Goal: Submit feedback/report problem

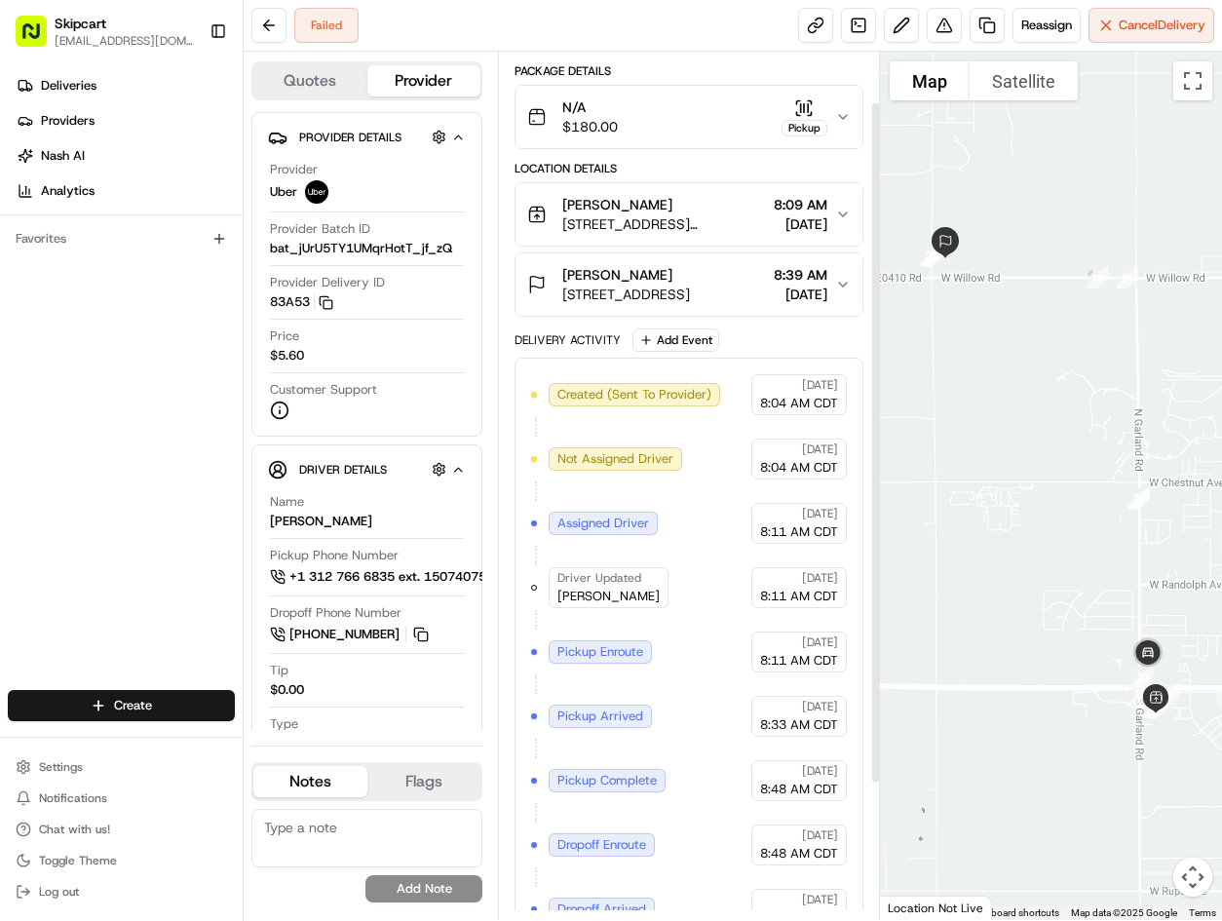
scroll to position [237, 0]
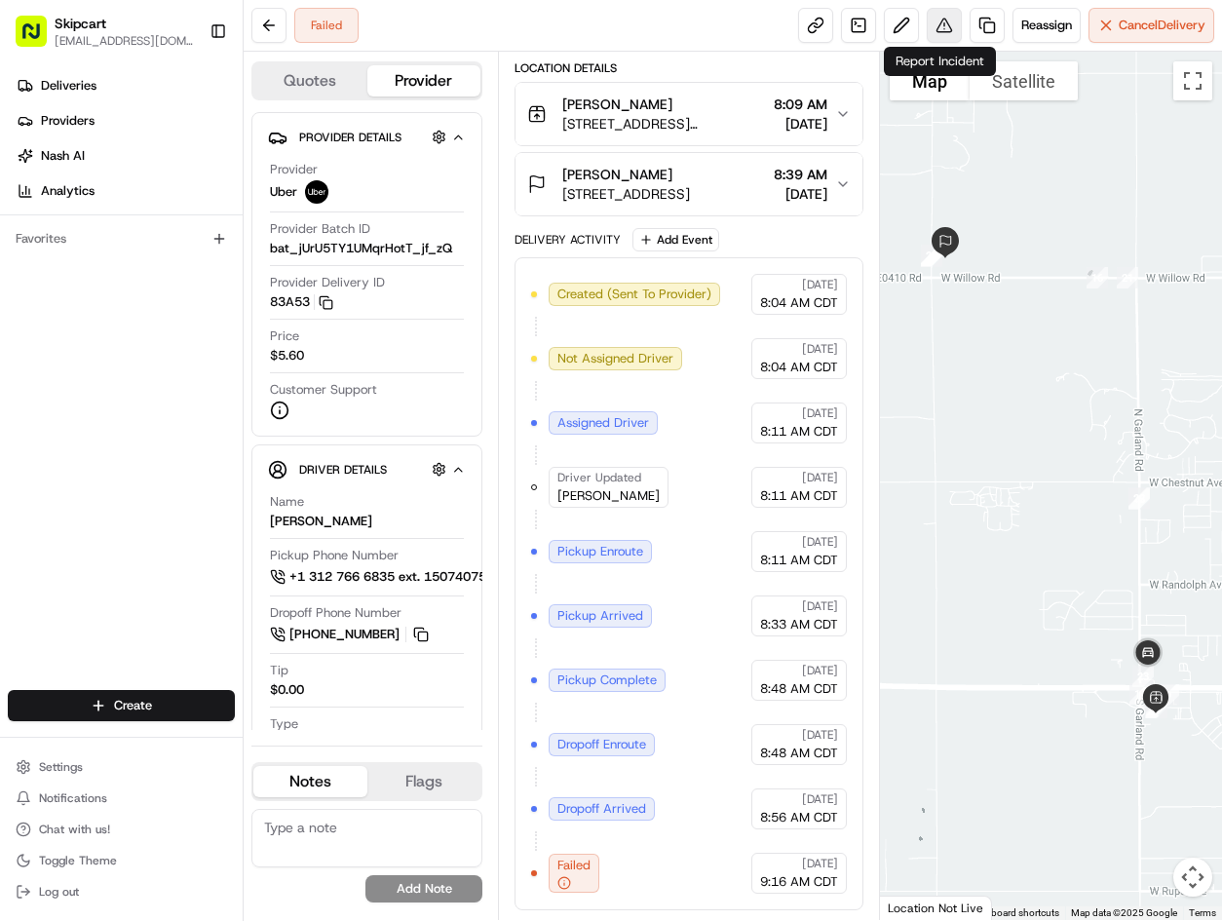
click at [953, 30] on button at bounding box center [944, 25] width 35 height 35
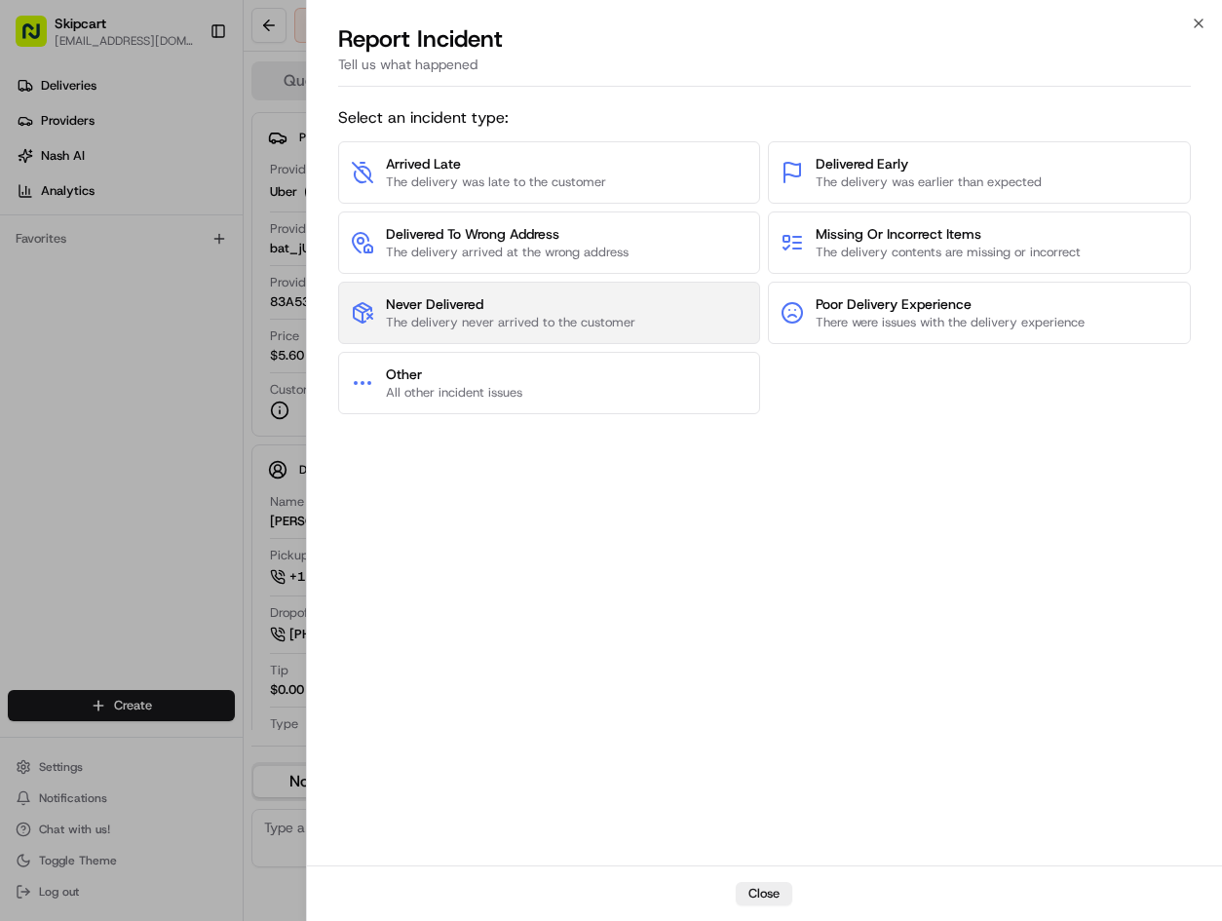
click at [560, 306] on span "Never Delivered" at bounding box center [511, 303] width 250 height 19
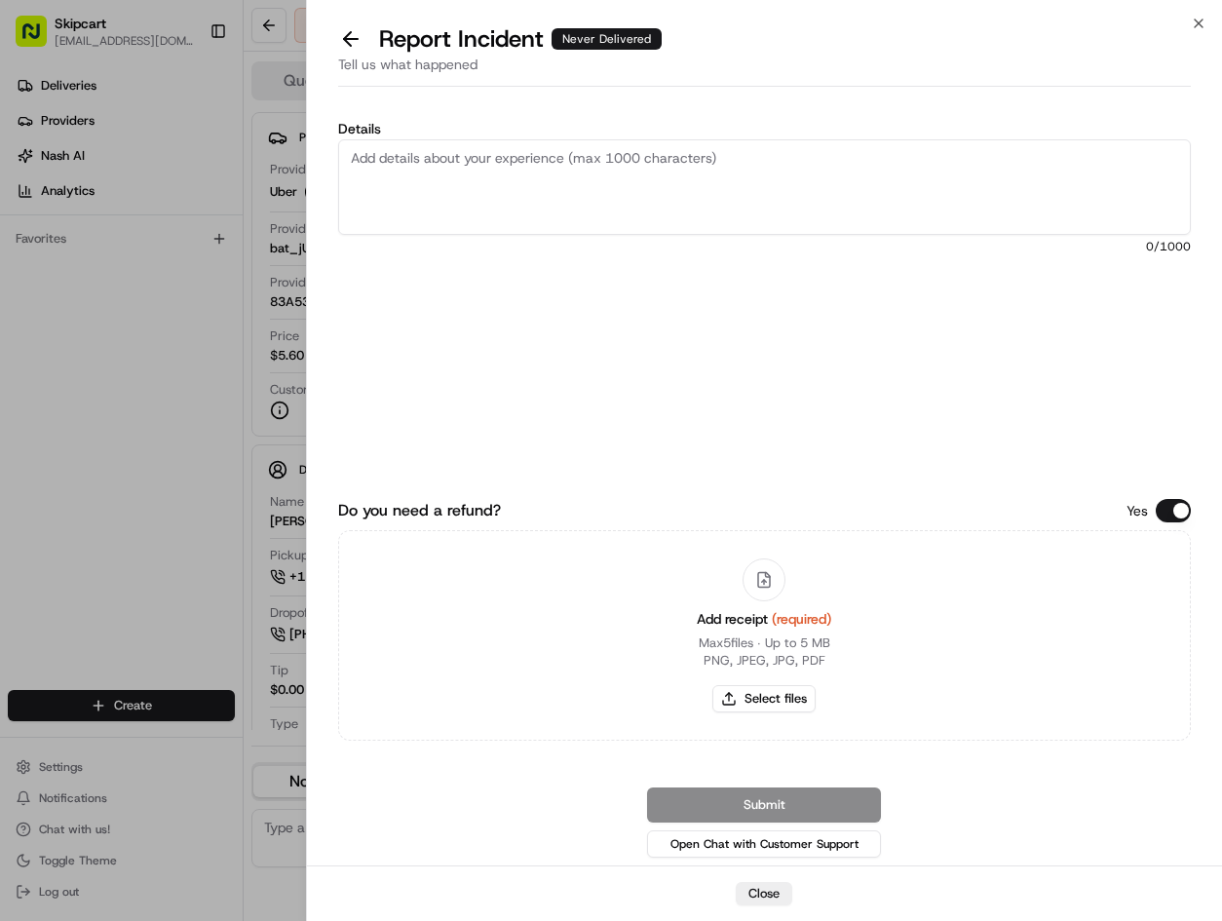
click at [554, 201] on textarea "Details" at bounding box center [765, 187] width 854 height 96
click at [470, 172] on textarea "Details" at bounding box center [765, 187] width 854 height 96
paste textarea "Customer reported non-delivery, driver cancelled of order after receiving items…"
click at [470, 172] on textarea "Customer reported non-delivery, driver cancelled of order after receiving items…" at bounding box center [765, 187] width 854 height 96
drag, startPoint x: 474, startPoint y: 175, endPoint x: 415, endPoint y: 181, distance: 58.8
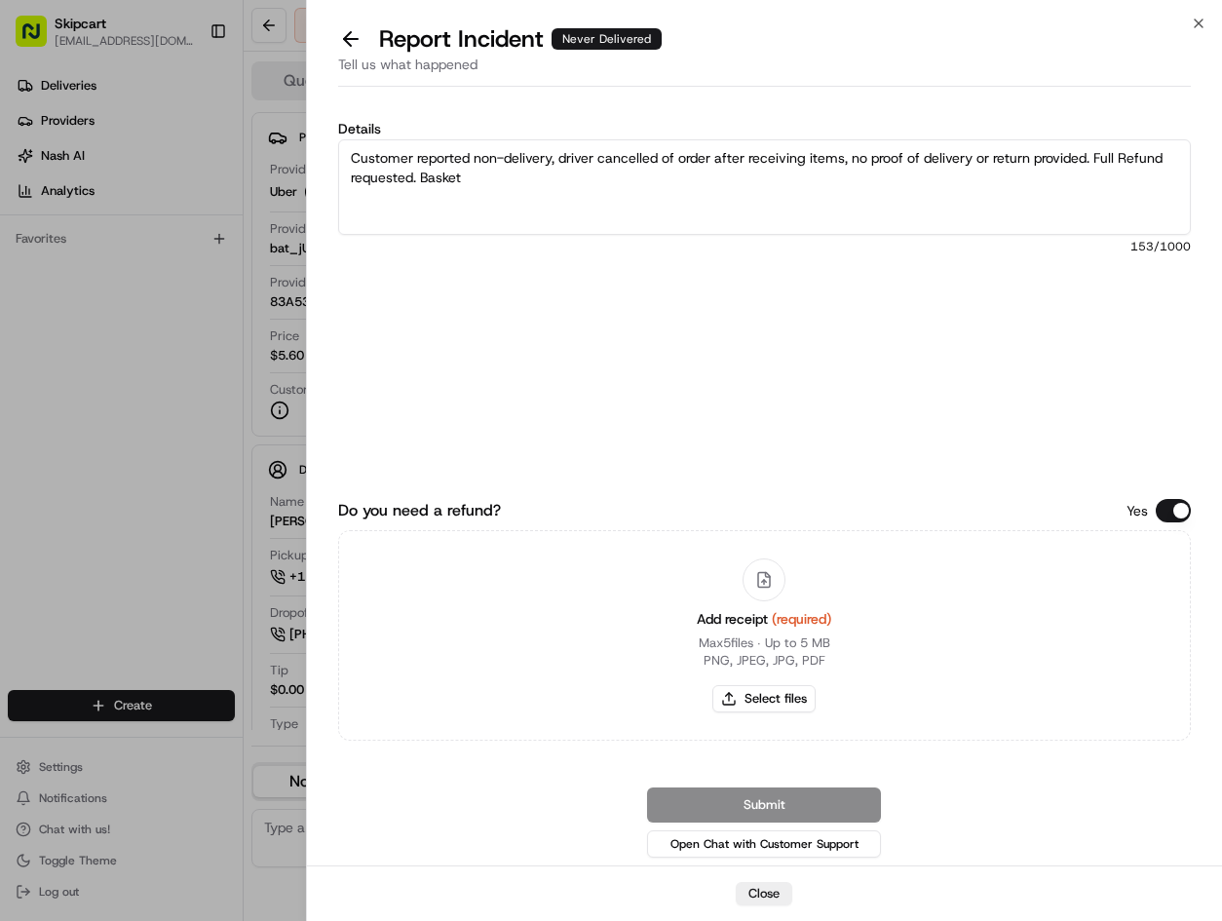
click at [415, 181] on textarea "Customer reported non-delivery, driver cancelled of order after receiving items…" at bounding box center [765, 187] width 854 height 96
type textarea "Customer reported non-delivery, driver cancelled of order after receiving items…"
click at [342, 38] on button at bounding box center [350, 38] width 41 height 27
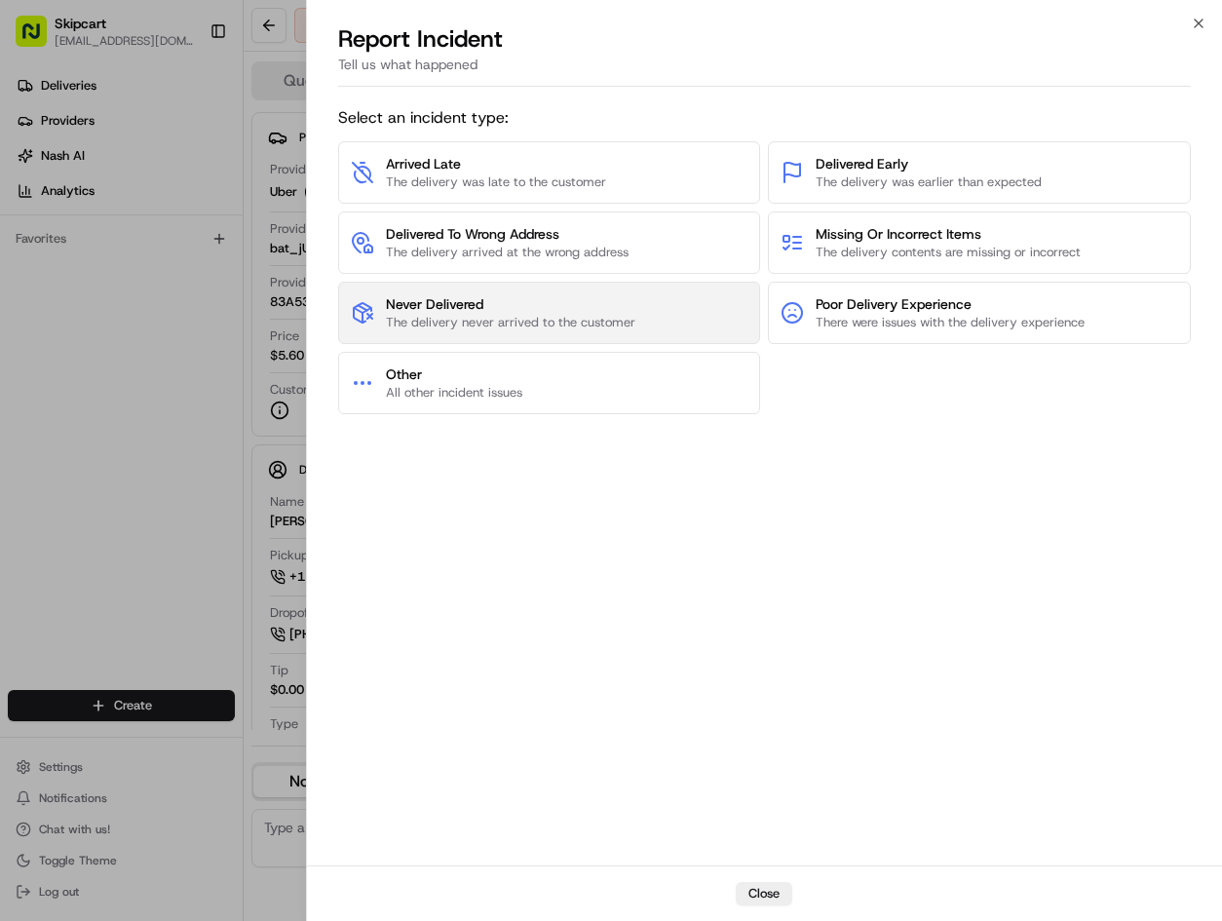
click at [501, 317] on span "The delivery never arrived to the customer" at bounding box center [511, 323] width 250 height 18
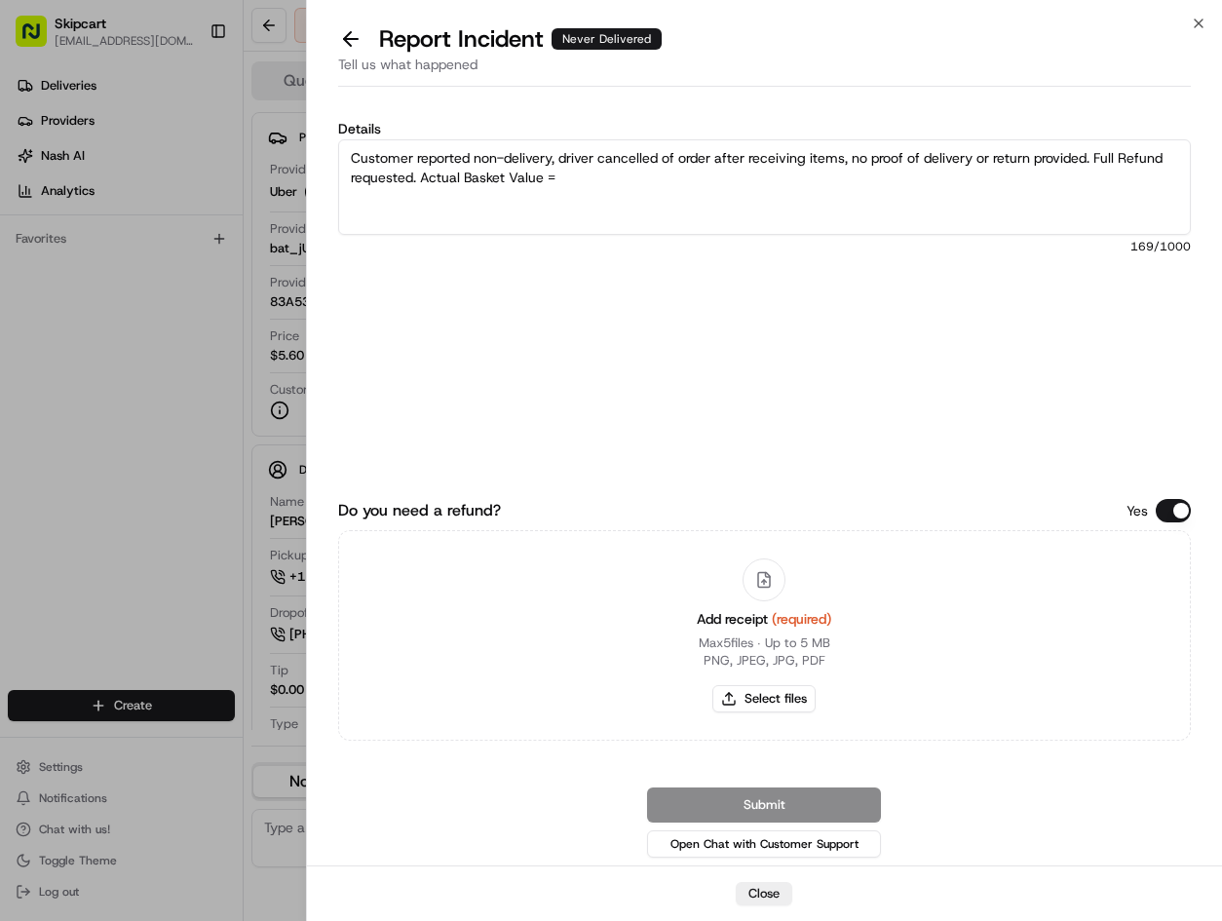
click at [580, 183] on textarea "Customer reported non-delivery, driver cancelled of order after receiving items…" at bounding box center [765, 187] width 854 height 96
type textarea "Customer reported non-delivery, driver cancelled of order after receiving items…"
click at [802, 702] on button "Select files" at bounding box center [763, 698] width 103 height 27
type input "C:\fakepath\Capture.JPG"
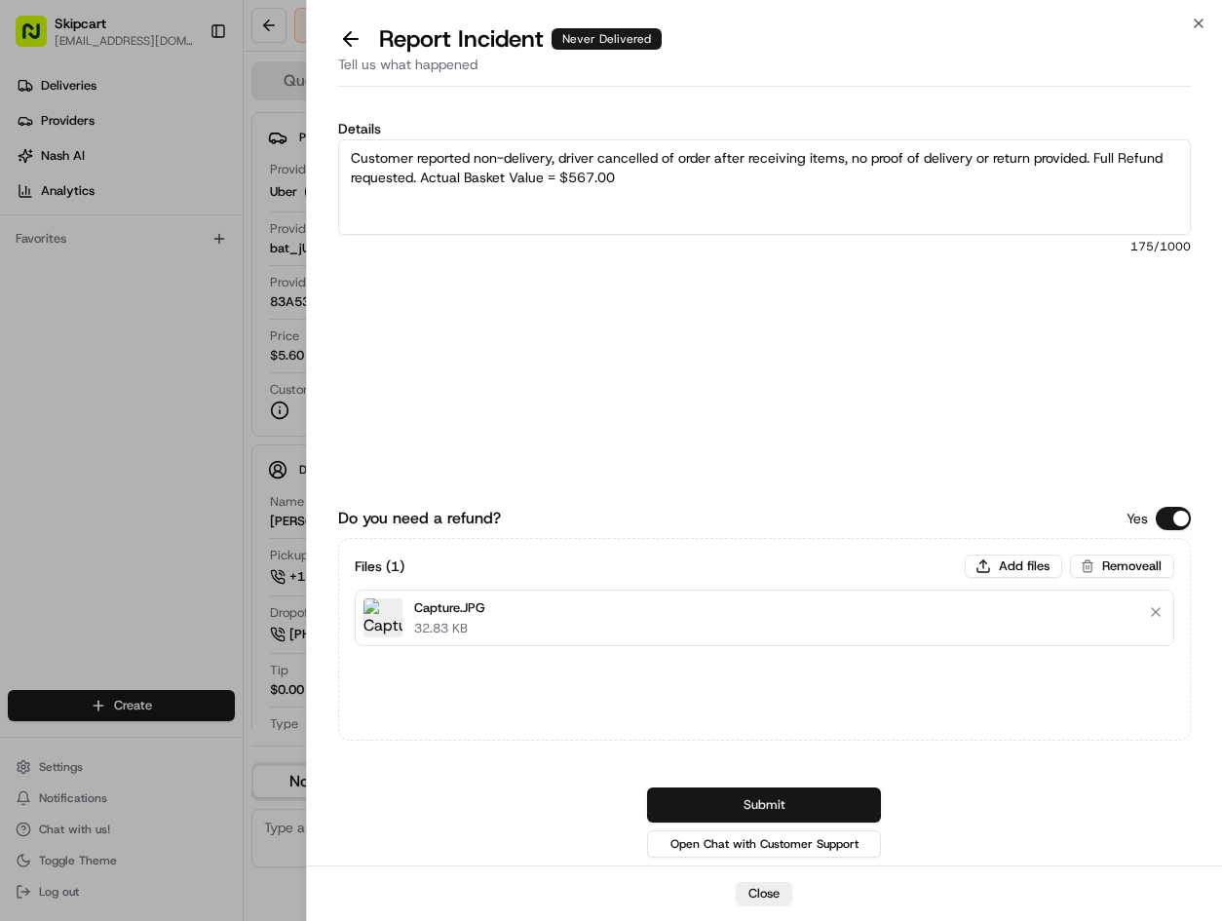
click at [726, 817] on button "Submit" at bounding box center [764, 805] width 234 height 35
